Goal: Task Accomplishment & Management: Complete application form

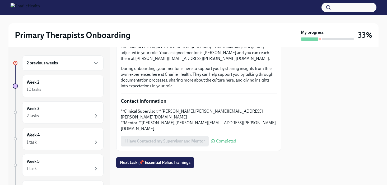
scroll to position [153, 0]
click at [64, 66] on div "2 previous weeks" at bounding box center [63, 63] width 72 height 6
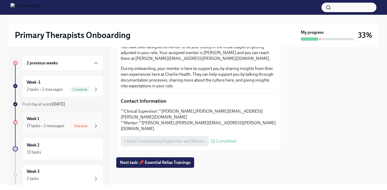
click at [53, 124] on div "17 tasks • 2 messages" at bounding box center [46, 126] width 38 height 6
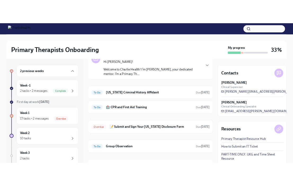
scroll to position [126, 0]
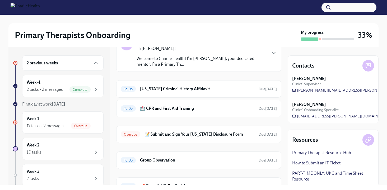
click at [207, 111] on h6 "🏥 CPR and First Aid Training" at bounding box center [197, 109] width 115 height 6
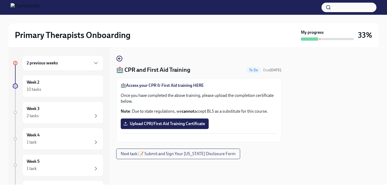
click at [177, 85] on strong "Access your CPR & First Aid training HERE" at bounding box center [165, 85] width 78 height 5
click at [152, 123] on span "Upload CPR/First Aid Training Certificate" at bounding box center [165, 123] width 81 height 5
click at [0, 0] on input "Upload CPR/First Aid Training Certificate" at bounding box center [0, 0] width 0 height 0
click at [195, 120] on label "Upload CPR/First Aid Training Certificate" at bounding box center [165, 124] width 88 height 11
click at [0, 0] on input "Upload CPR/First Aid Training Certificate" at bounding box center [0, 0] width 0 height 0
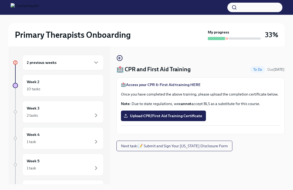
click at [211, 62] on div "🏥 CPR and First Aid Training To Do Due [DATE] 🏥 Access your CPR & First Aid tra…" at bounding box center [200, 95] width 168 height 80
click at [154, 110] on div "🏥 Access your CPR & First Aid training HERE Once you have completed the above t…" at bounding box center [200, 106] width 159 height 48
click at [152, 117] on span "Upload CPR/First Aid Training Certificate" at bounding box center [163, 115] width 77 height 5
click at [0, 0] on input "Upload CPR/First Aid Training Certificate" at bounding box center [0, 0] width 0 height 0
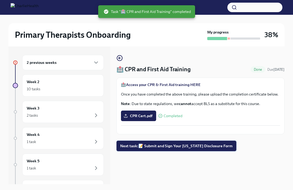
click at [179, 152] on button "Next task : 📝 Submit and Sign Your [US_STATE] Disclosure Form" at bounding box center [176, 146] width 120 height 11
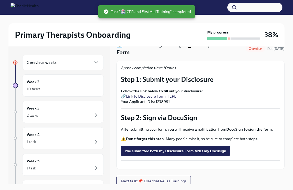
scroll to position [32, 0]
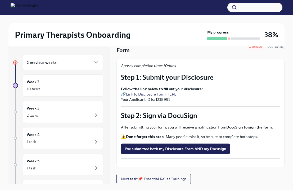
click at [149, 135] on strong "Don’t forget this step" at bounding box center [145, 137] width 38 height 5
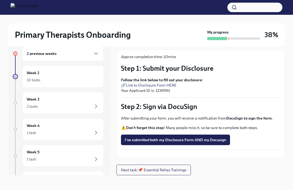
click at [157, 83] on link "Link to Disclosure Form HERE" at bounding box center [151, 85] width 51 height 5
drag, startPoint x: 170, startPoint y: 79, endPoint x: 156, endPoint y: 79, distance: 14.3
click at [156, 79] on p "Follow the link below to fill out your disclosure: 🔗 Link to Disclosure Form HE…" at bounding box center [200, 85] width 159 height 16
copy p "1238991"
click at [172, 135] on button "I've submitted both my Disclosure Form AND my Docusign" at bounding box center [175, 140] width 109 height 11
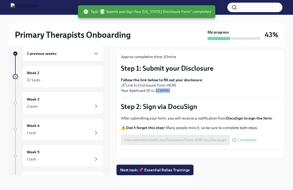
click at [166, 174] on button "Next task : 📌 Essential Relias Trainings" at bounding box center [154, 170] width 77 height 11
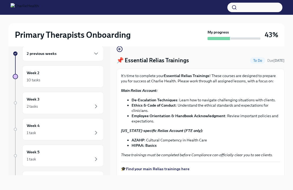
click at [157, 101] on strong "De-Escalation Techniques" at bounding box center [154, 100] width 46 height 5
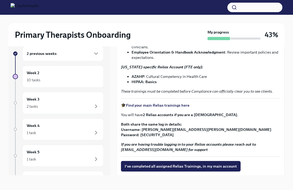
scroll to position [64, 0]
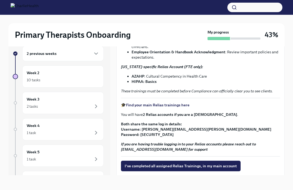
click at [157, 118] on div "🎓 Find your main Relias trainings here You will have 2 Relias accounts if you a…" at bounding box center [200, 128] width 159 height 50
click at [155, 106] on strong "Find your main Relias trainings here" at bounding box center [157, 105] width 63 height 5
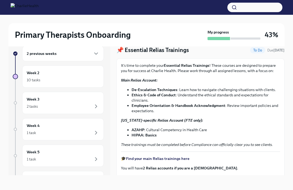
scroll to position [11, 0]
